Goal: Task Accomplishment & Management: Manage account settings

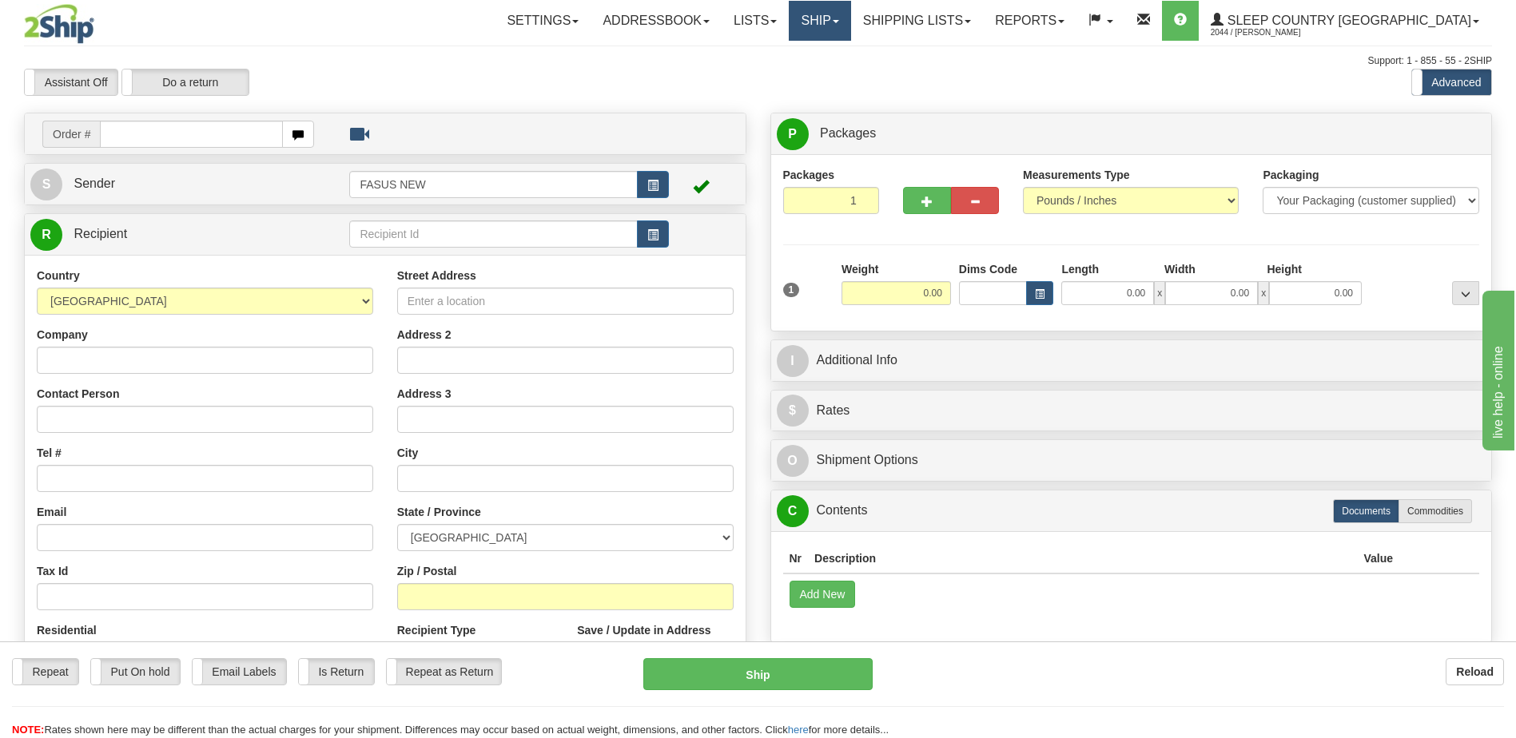
click at [850, 12] on link "Ship" at bounding box center [820, 21] width 62 height 40
click at [834, 77] on span "OnHold / Order Queue" at bounding box center [777, 76] width 113 height 13
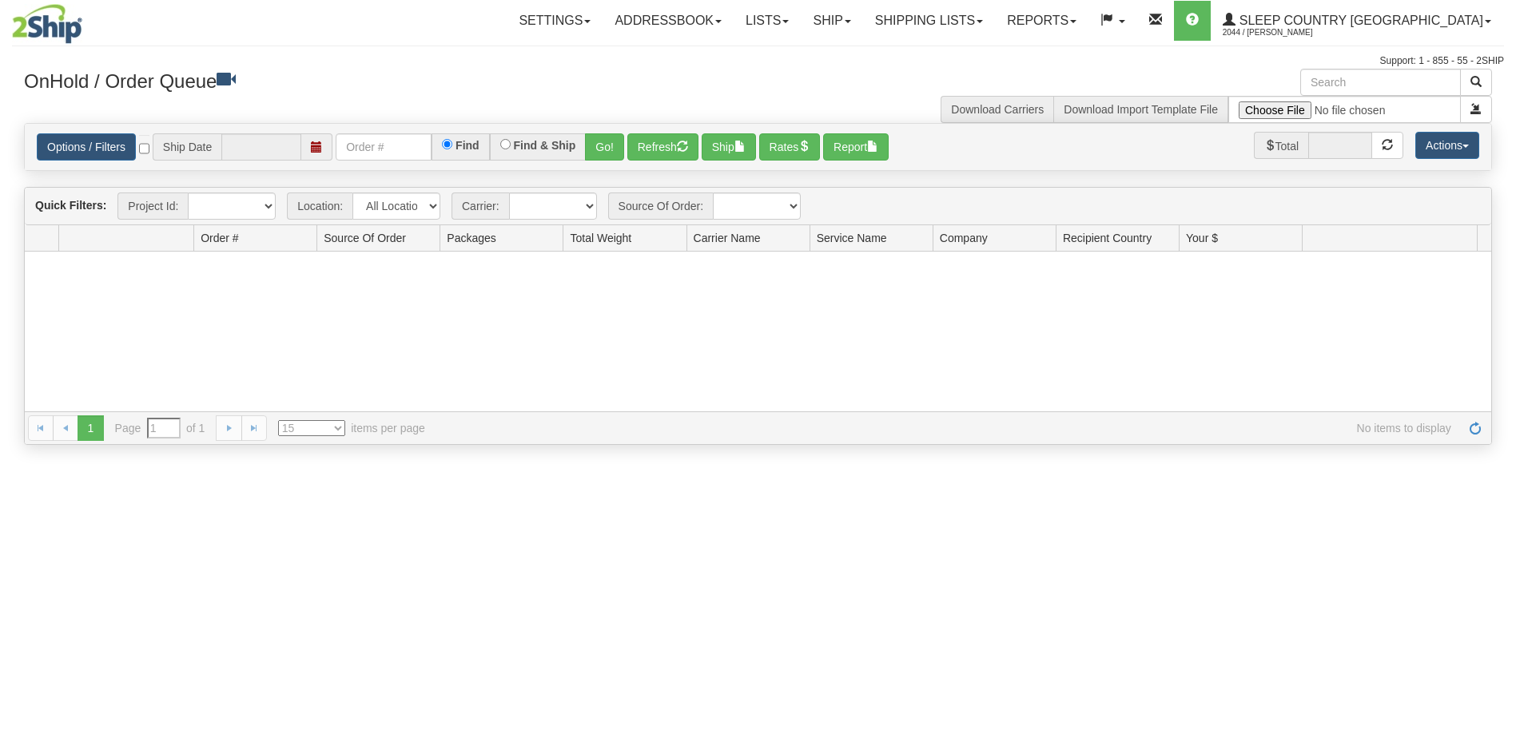
type input "[DATE]"
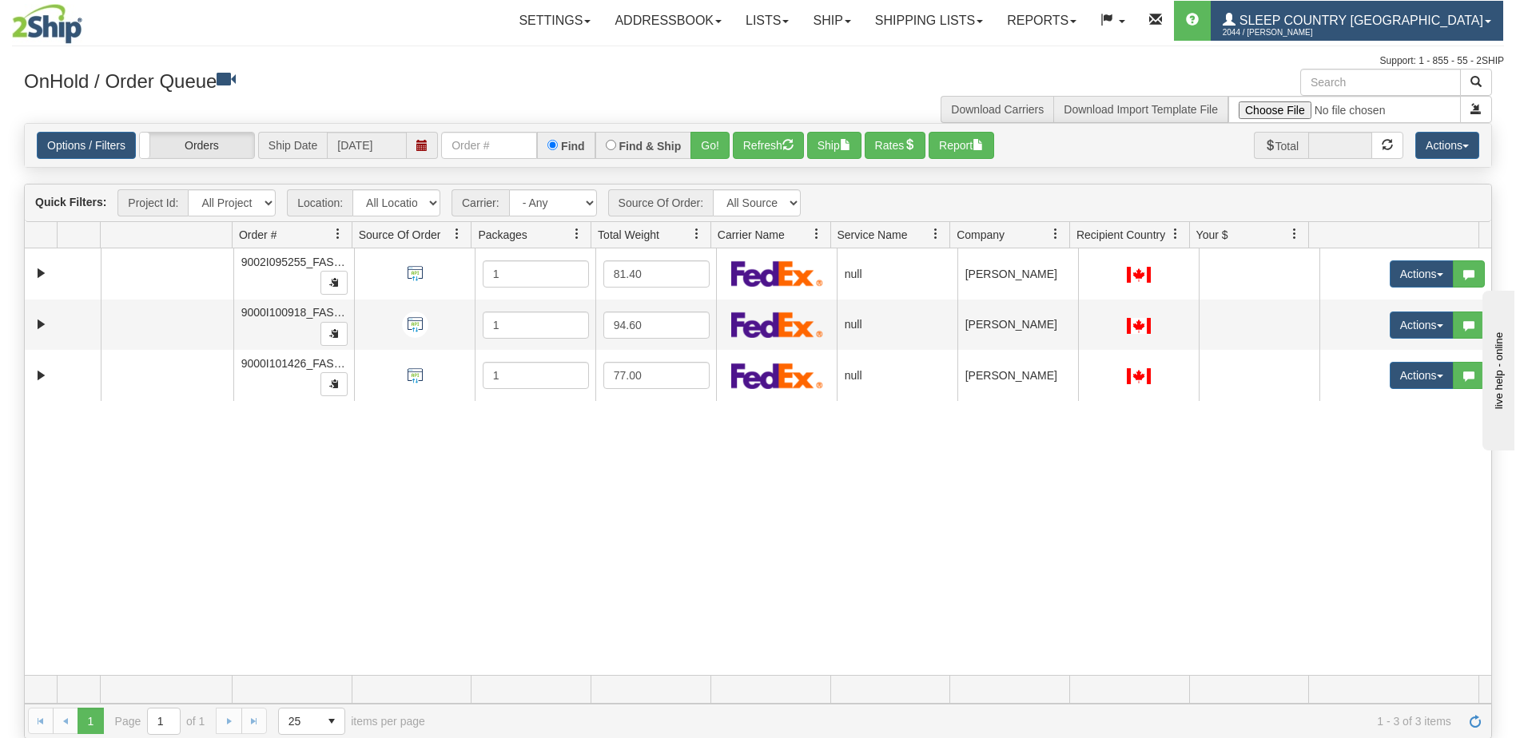
click at [1383, 21] on span "Sleep Country [GEOGRAPHIC_DATA]" at bounding box center [1359, 21] width 248 height 14
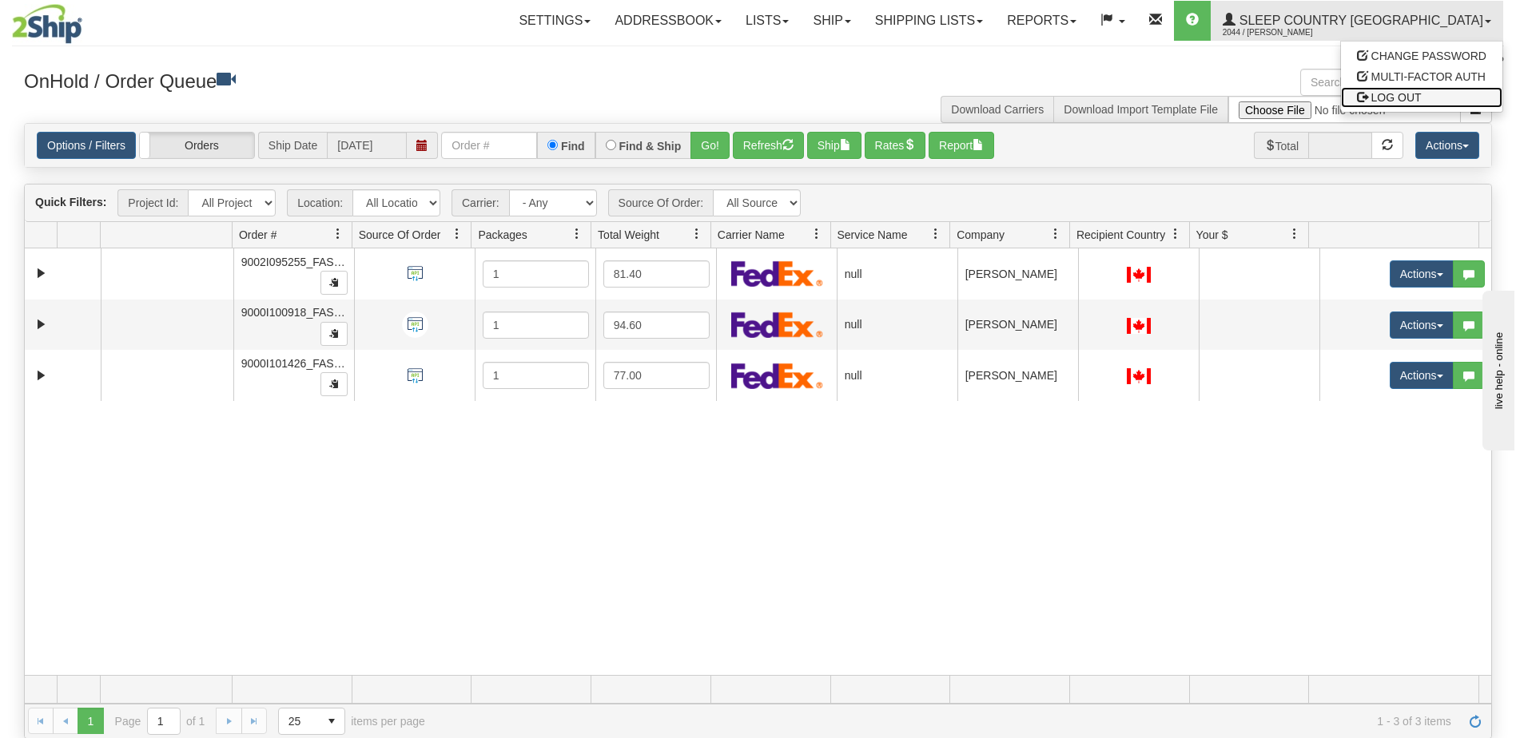
click at [1383, 100] on span "LOG OUT" at bounding box center [1396, 97] width 50 height 13
